Goal: Transaction & Acquisition: Purchase product/service

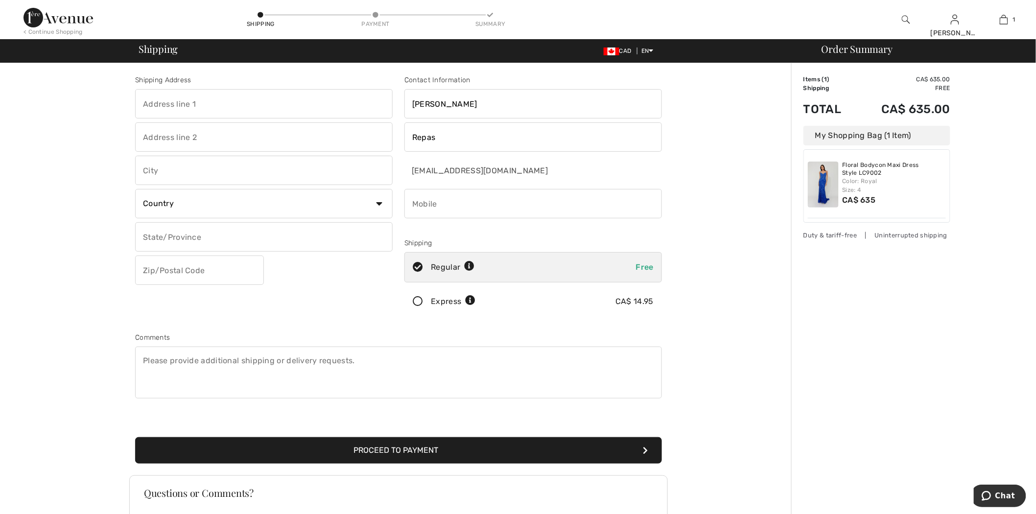
click at [240, 101] on input "text" at bounding box center [264, 103] width 258 height 29
type input "5319 Saint Denis"
type input "APT 002"
type input "Montreal"
select select "CA"
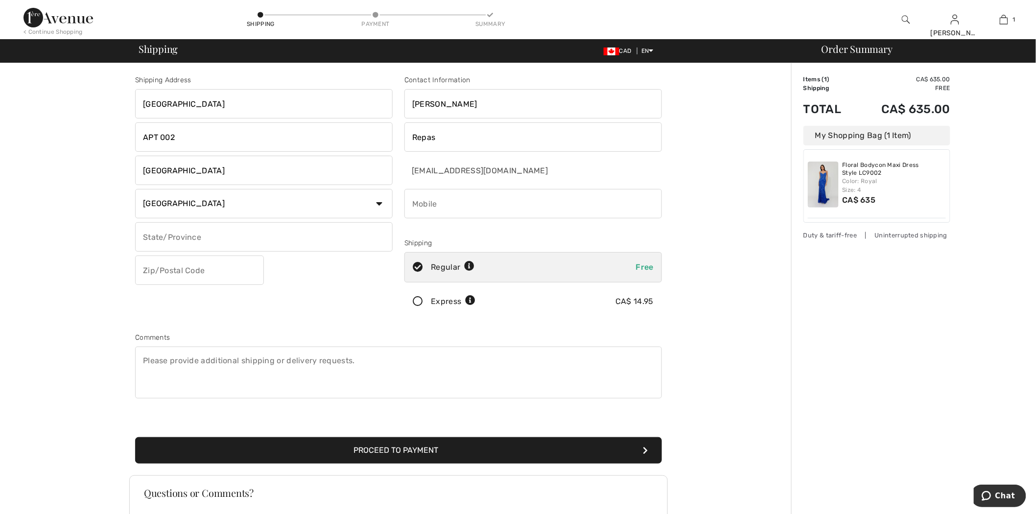
select select "QC"
type input "H2J2M4"
type input "5142680225"
click at [426, 443] on button "Proceed to Payment" at bounding box center [398, 450] width 527 height 26
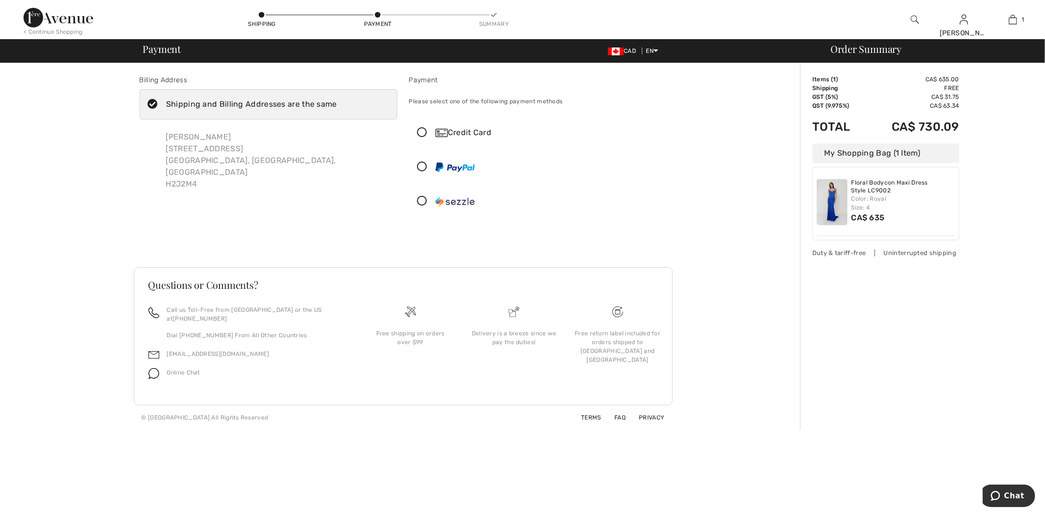
click at [453, 208] on div at bounding box center [533, 201] width 249 height 29
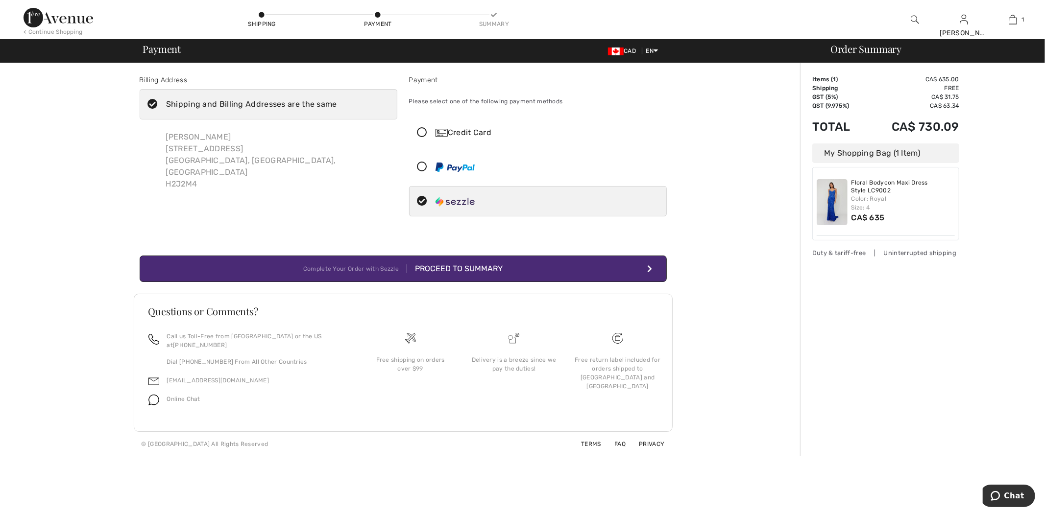
drag, startPoint x: 444, startPoint y: 272, endPoint x: 461, endPoint y: 292, distance: 26.4
click at [444, 272] on div "Proceed to Summary" at bounding box center [455, 269] width 96 height 12
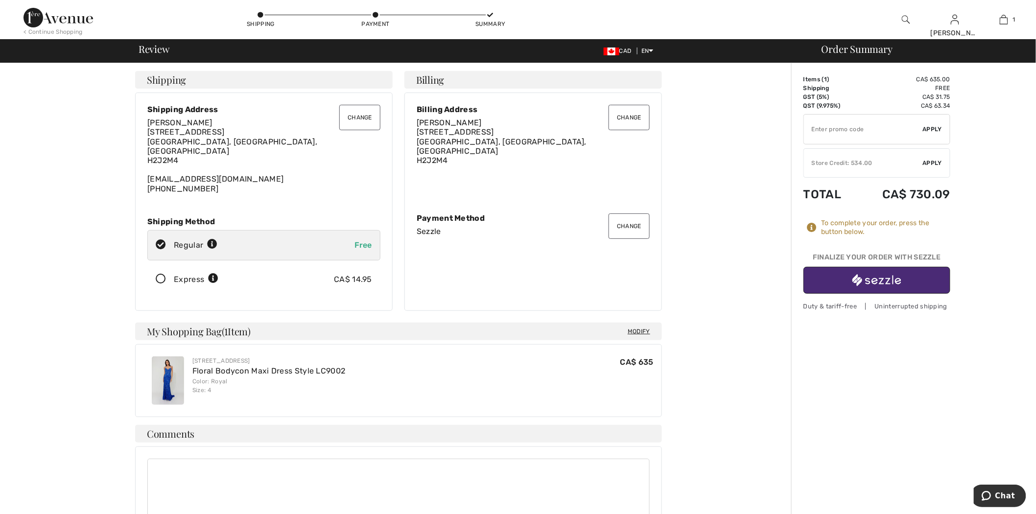
click at [867, 278] on img "button" at bounding box center [877, 280] width 49 height 12
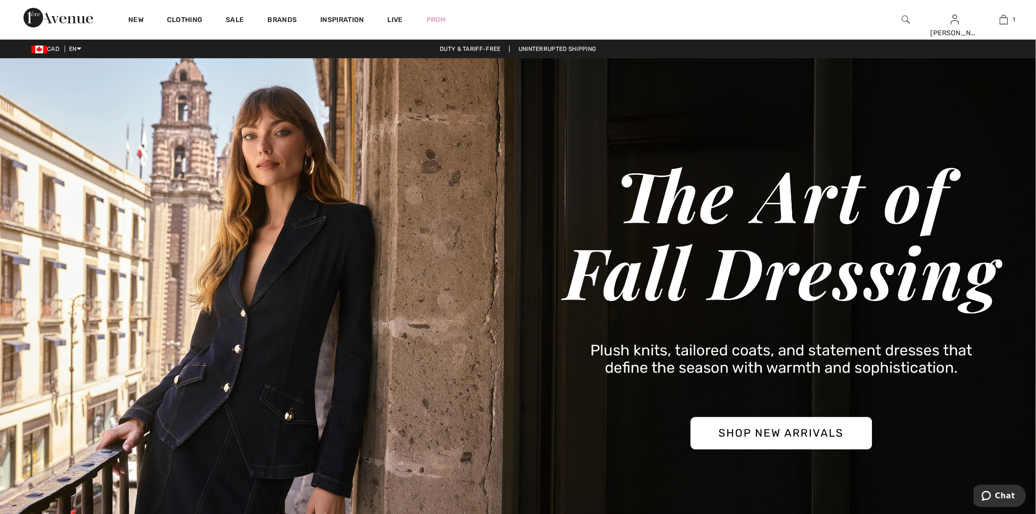
click at [906, 20] on img at bounding box center [906, 20] width 8 height 12
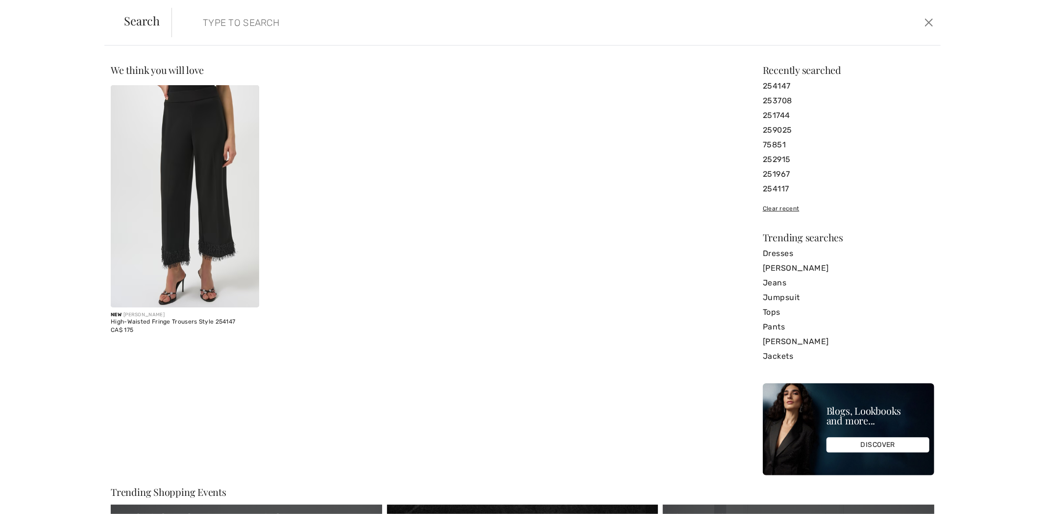
paste input "261982"
type input "261982"
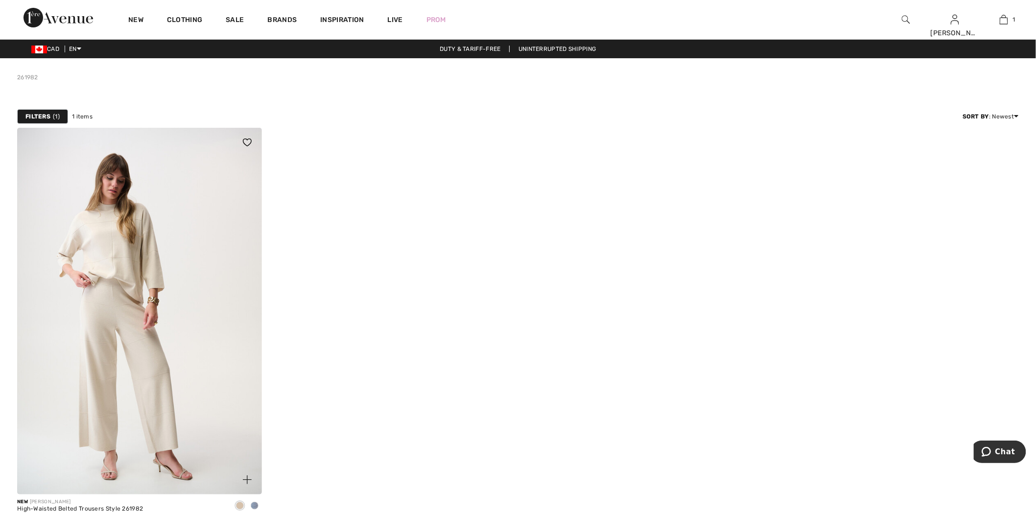
click at [71, 268] on img at bounding box center [139, 311] width 245 height 367
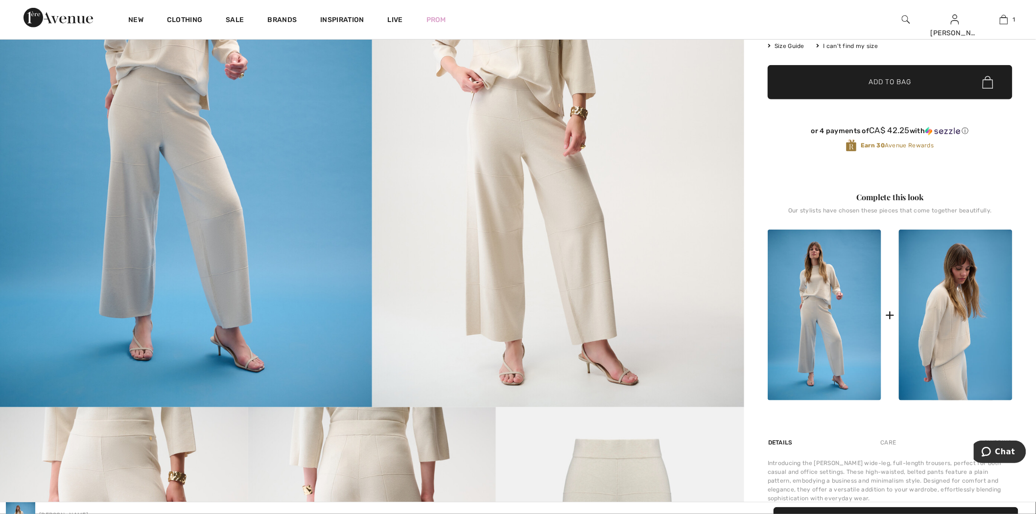
scroll to position [54, 0]
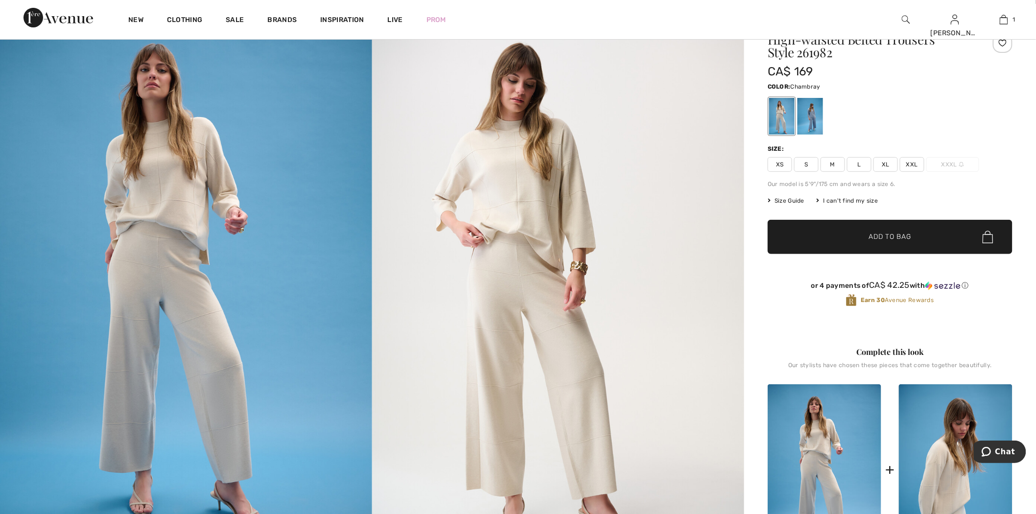
click at [815, 114] on div at bounding box center [810, 116] width 25 height 37
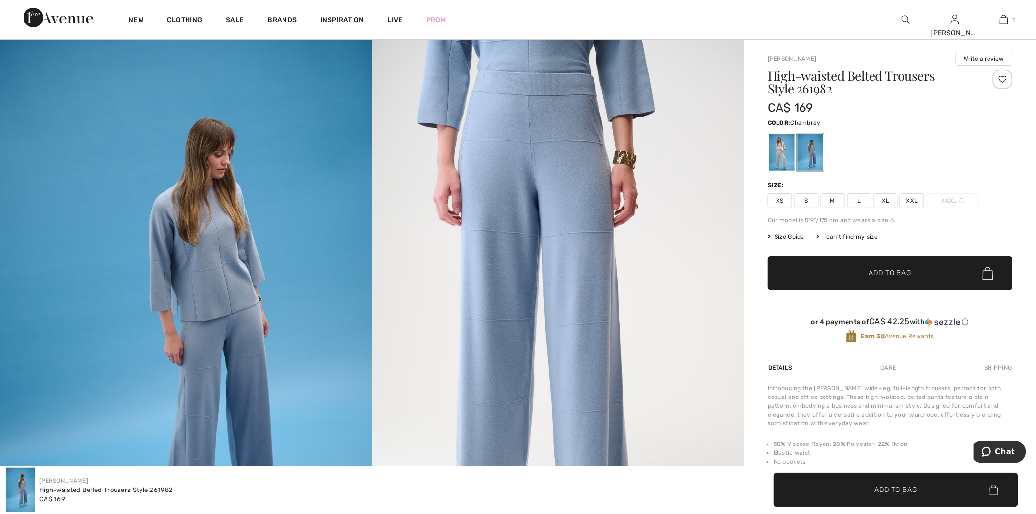
scroll to position [0, 0]
